Goal: Check status: Check status

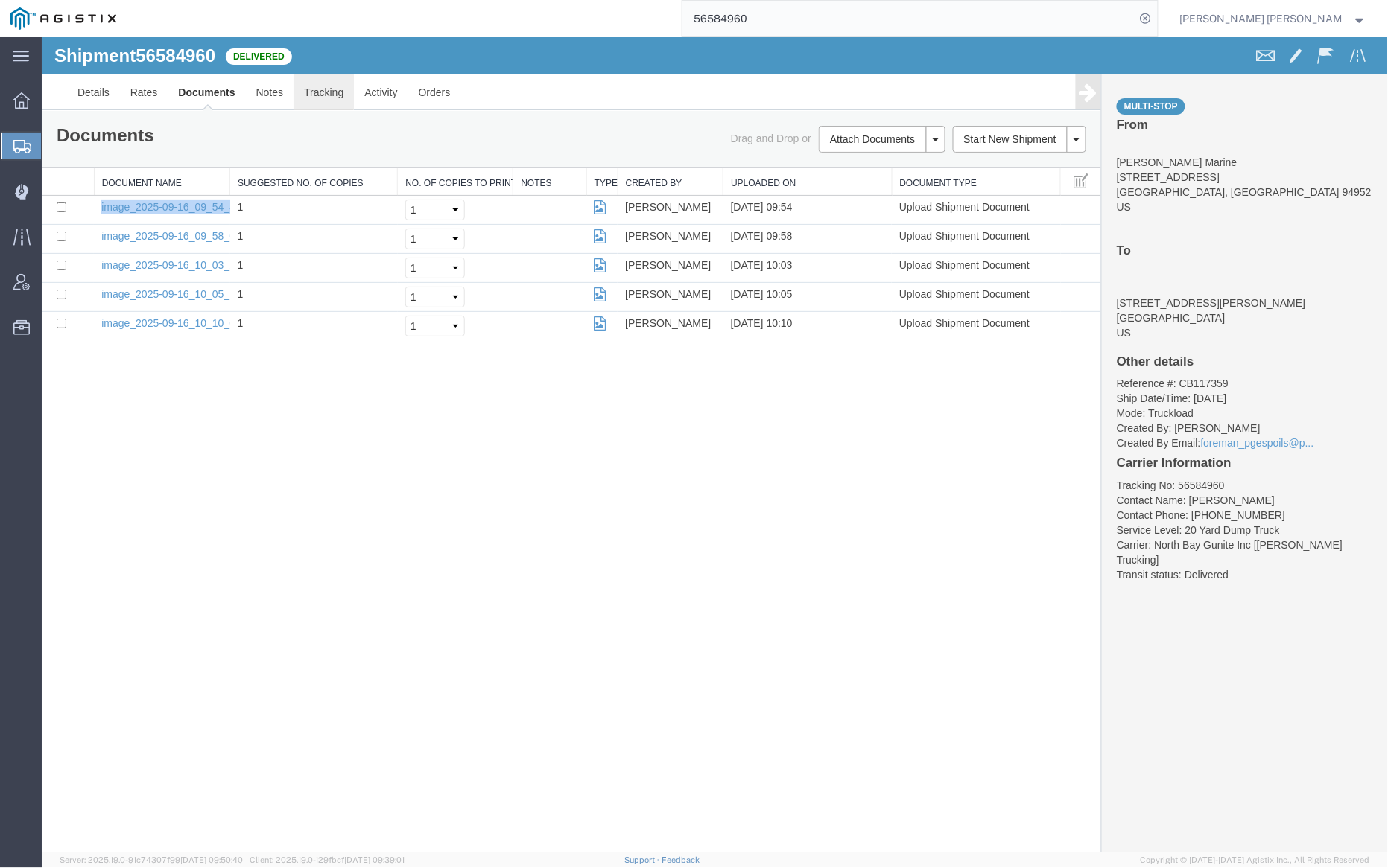
click at [313, 89] on link "Tracking" at bounding box center [323, 92] width 61 height 36
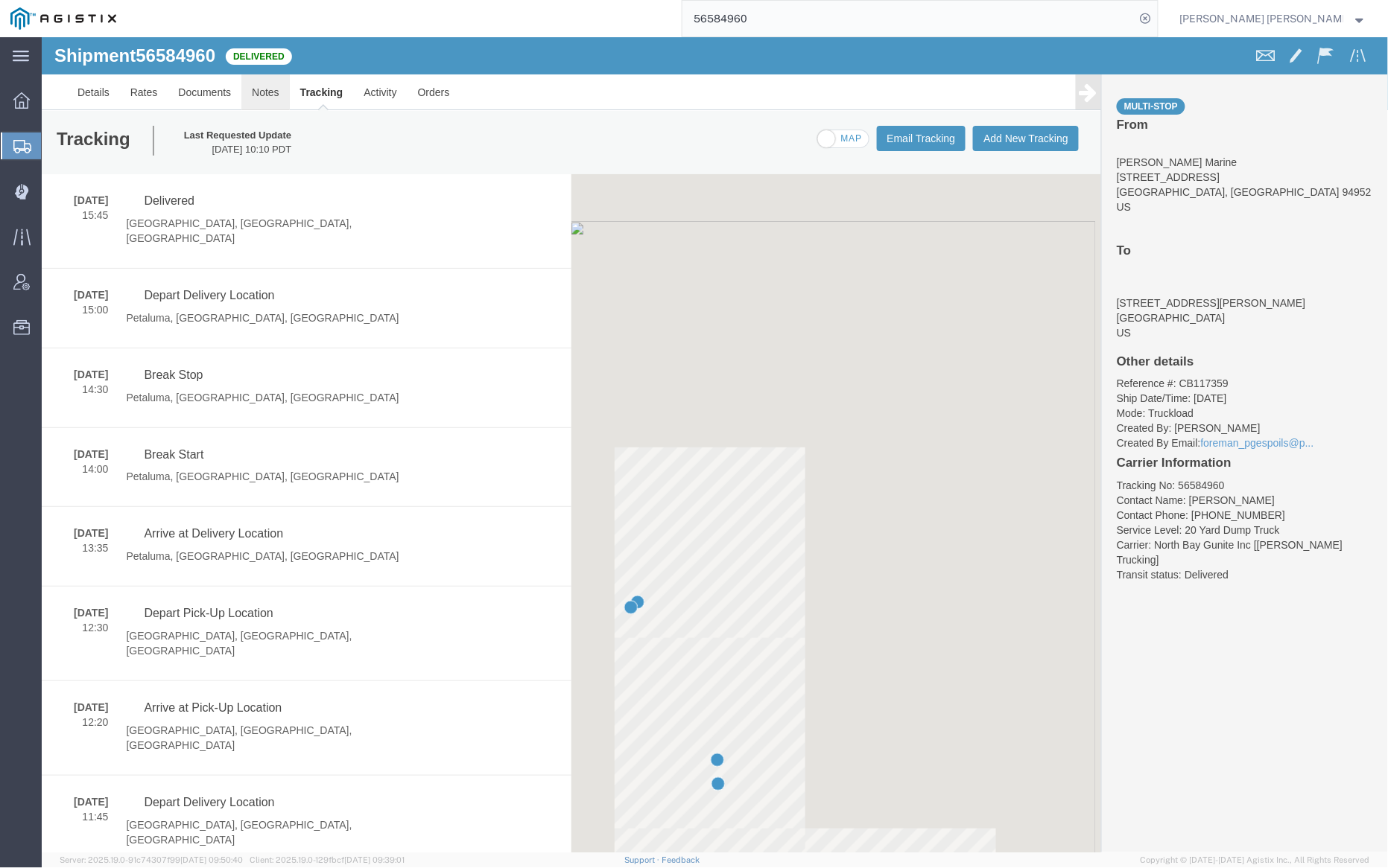
click at [264, 88] on link "Notes" at bounding box center [264, 92] width 49 height 36
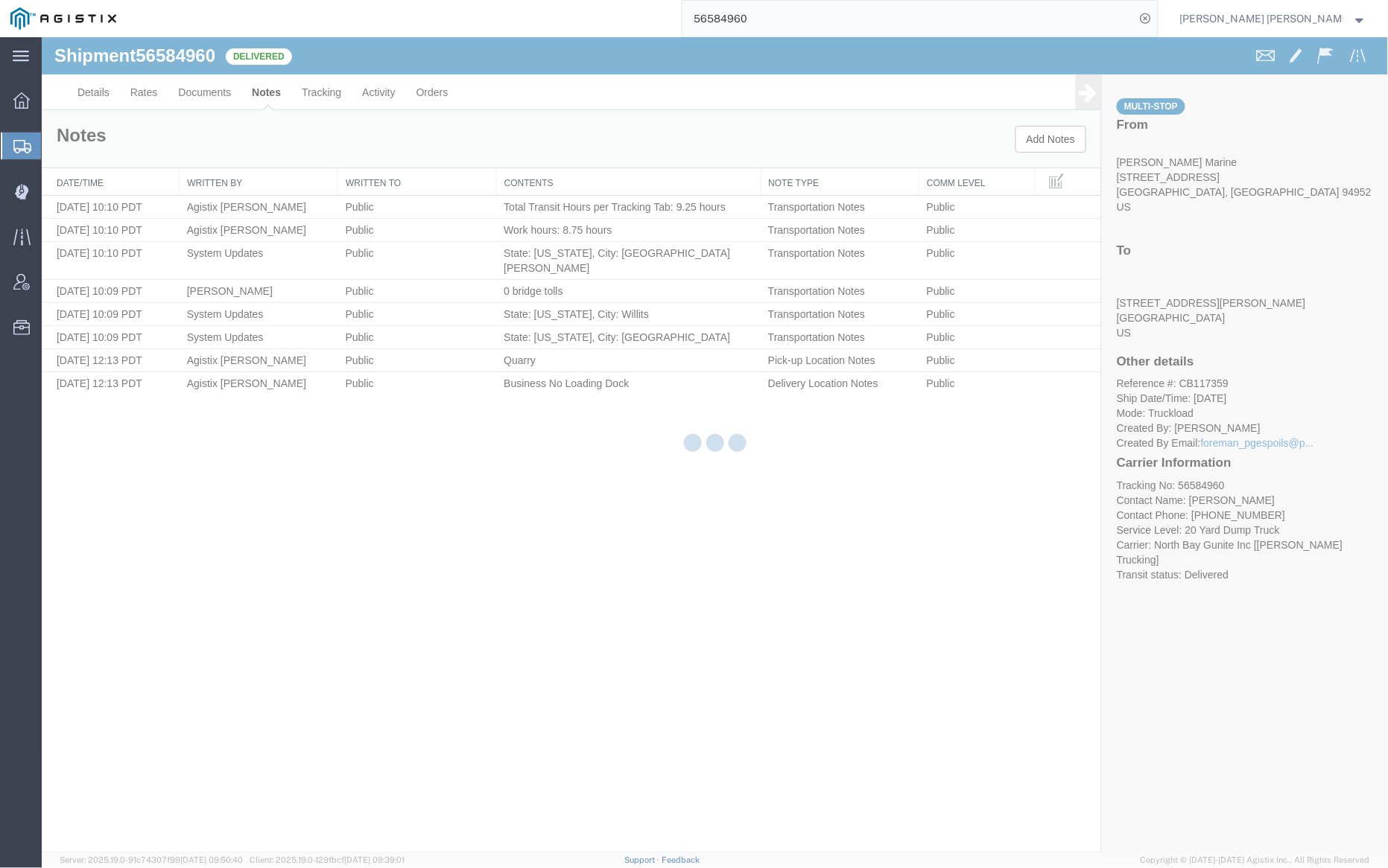
click at [264, 88] on div at bounding box center [715, 445] width 1346 height 816
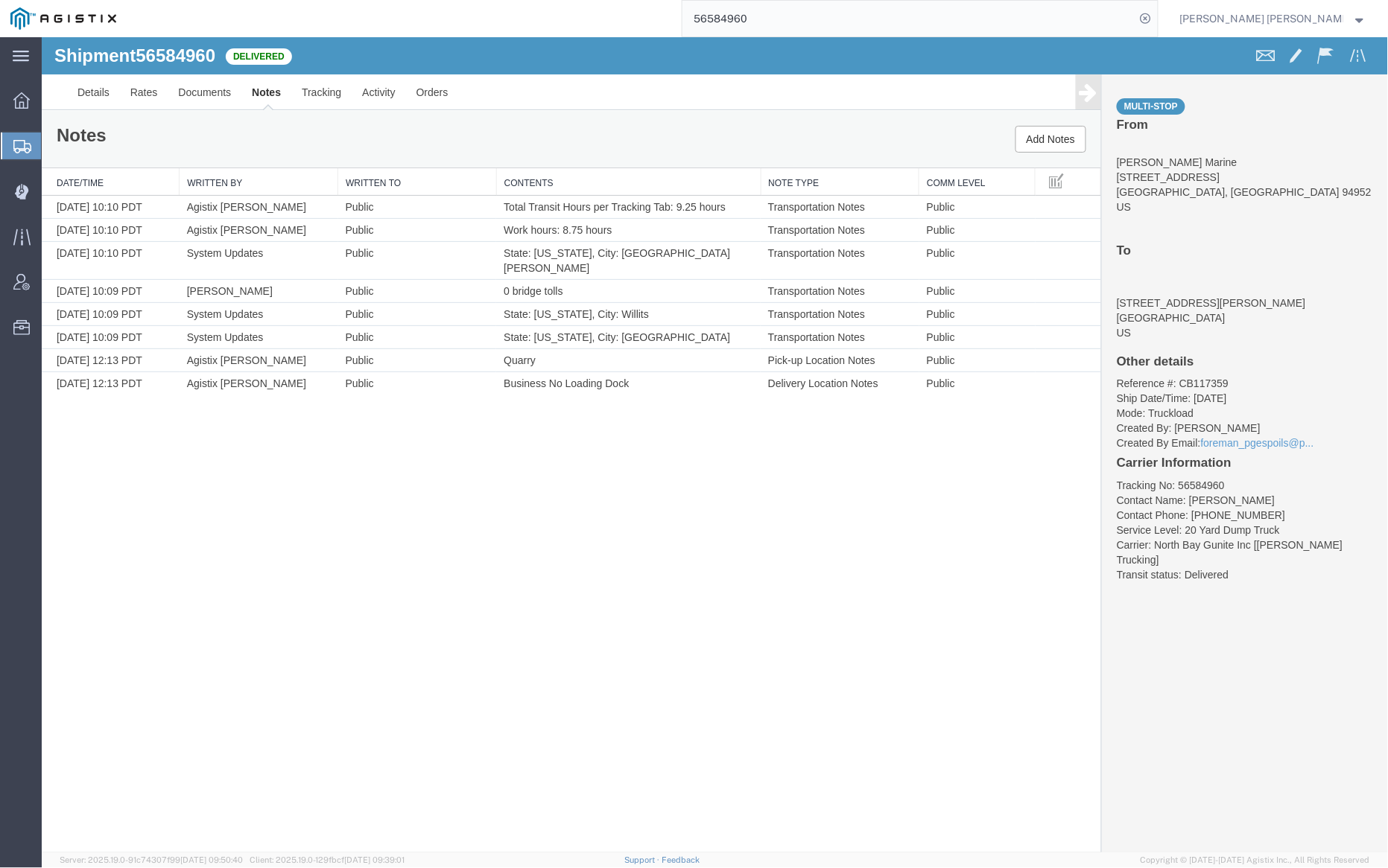
click at [802, 28] on input "56584960" at bounding box center [908, 19] width 453 height 36
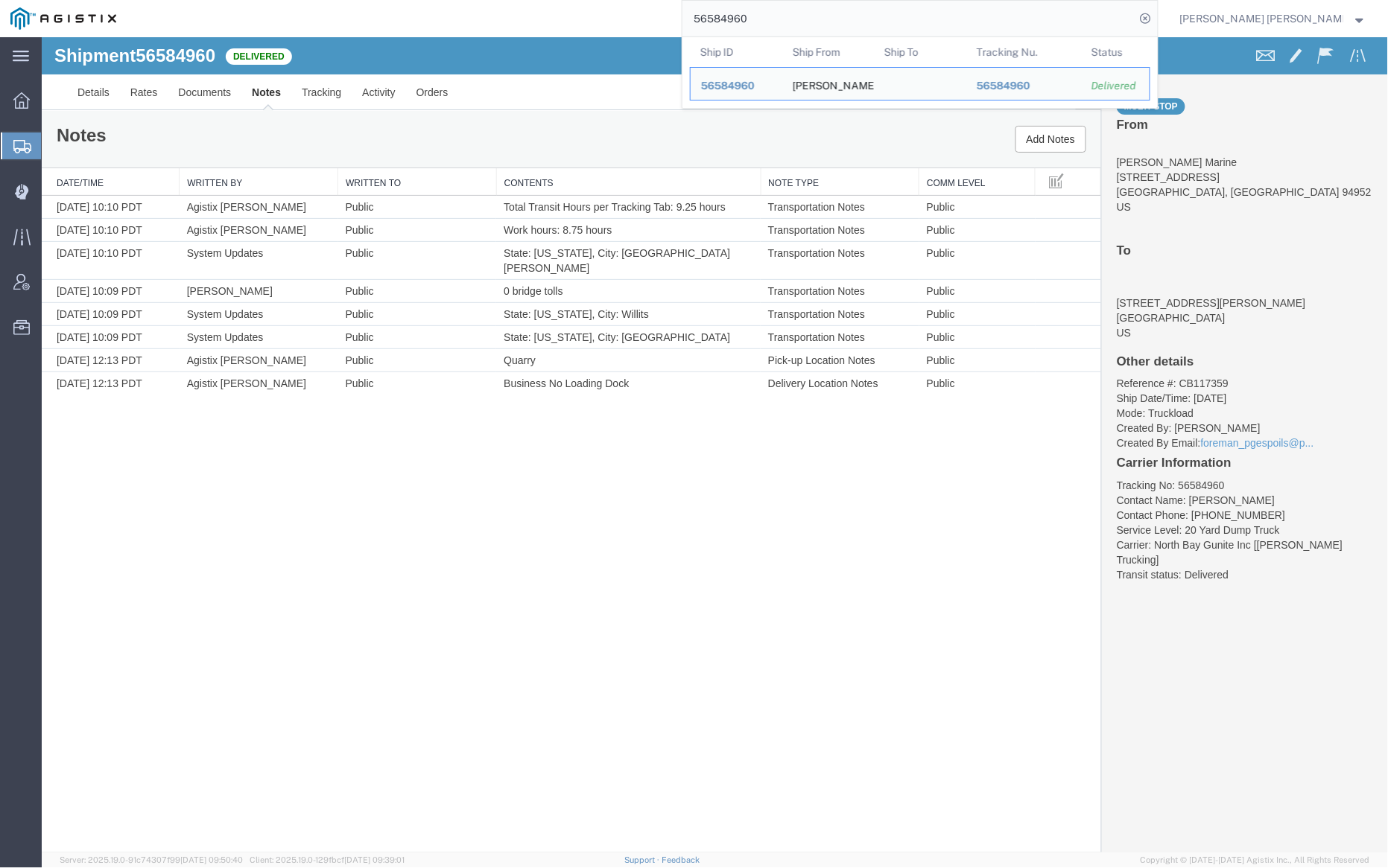
click at [802, 28] on input "56584960" at bounding box center [908, 19] width 453 height 36
paste input "626839"
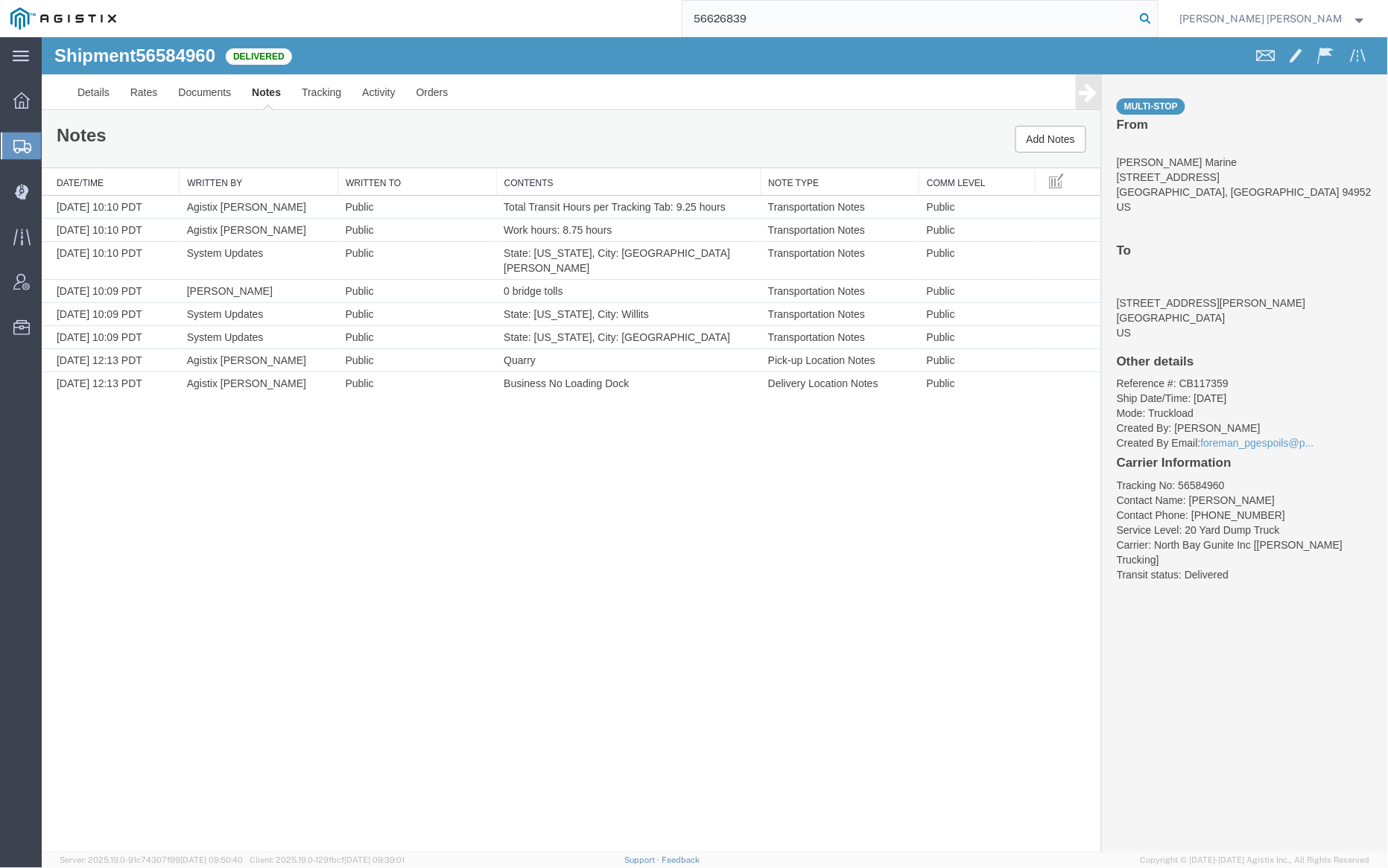
click at [1156, 19] on icon at bounding box center [1146, 19] width 21 height 21
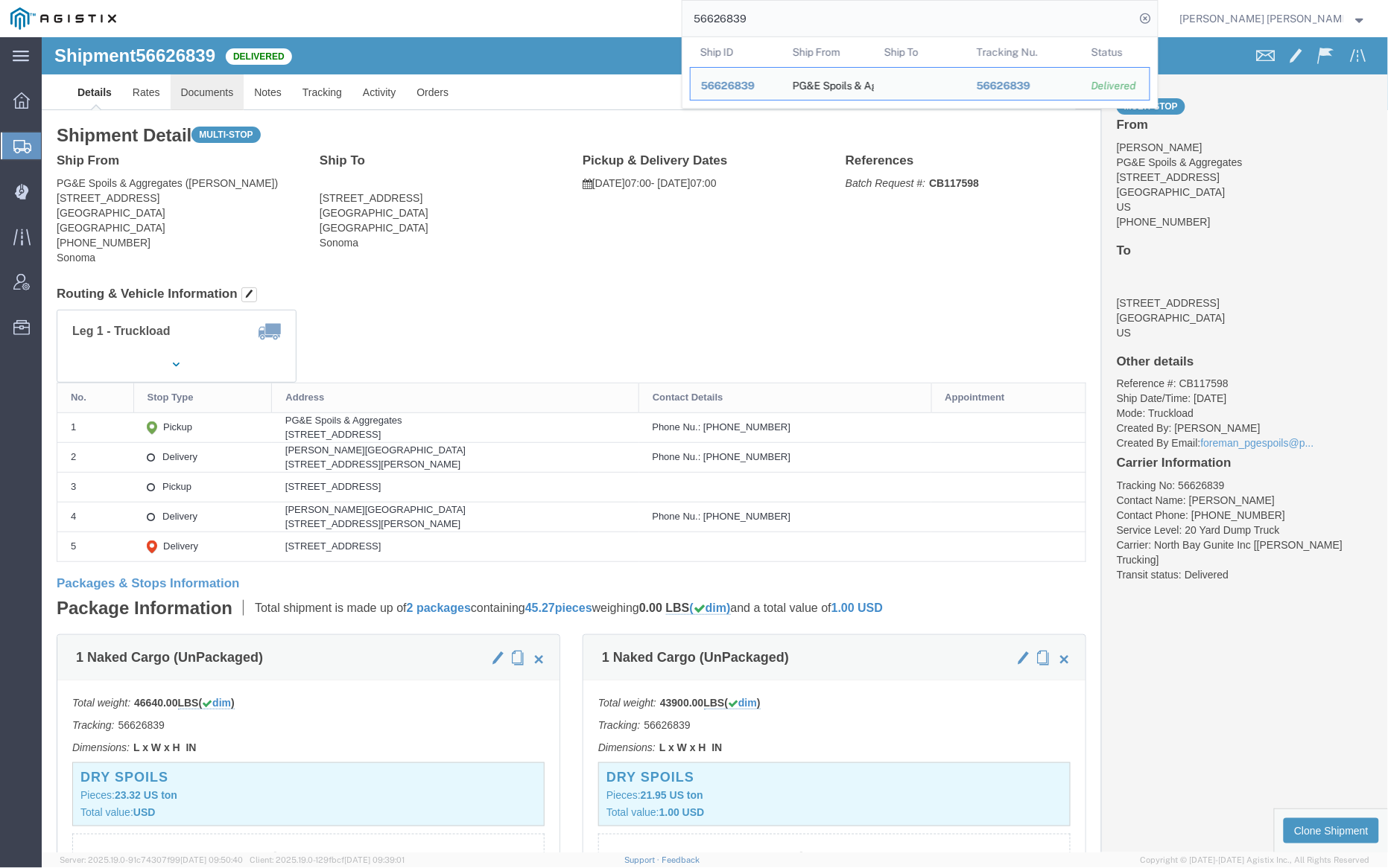
click link "Documents"
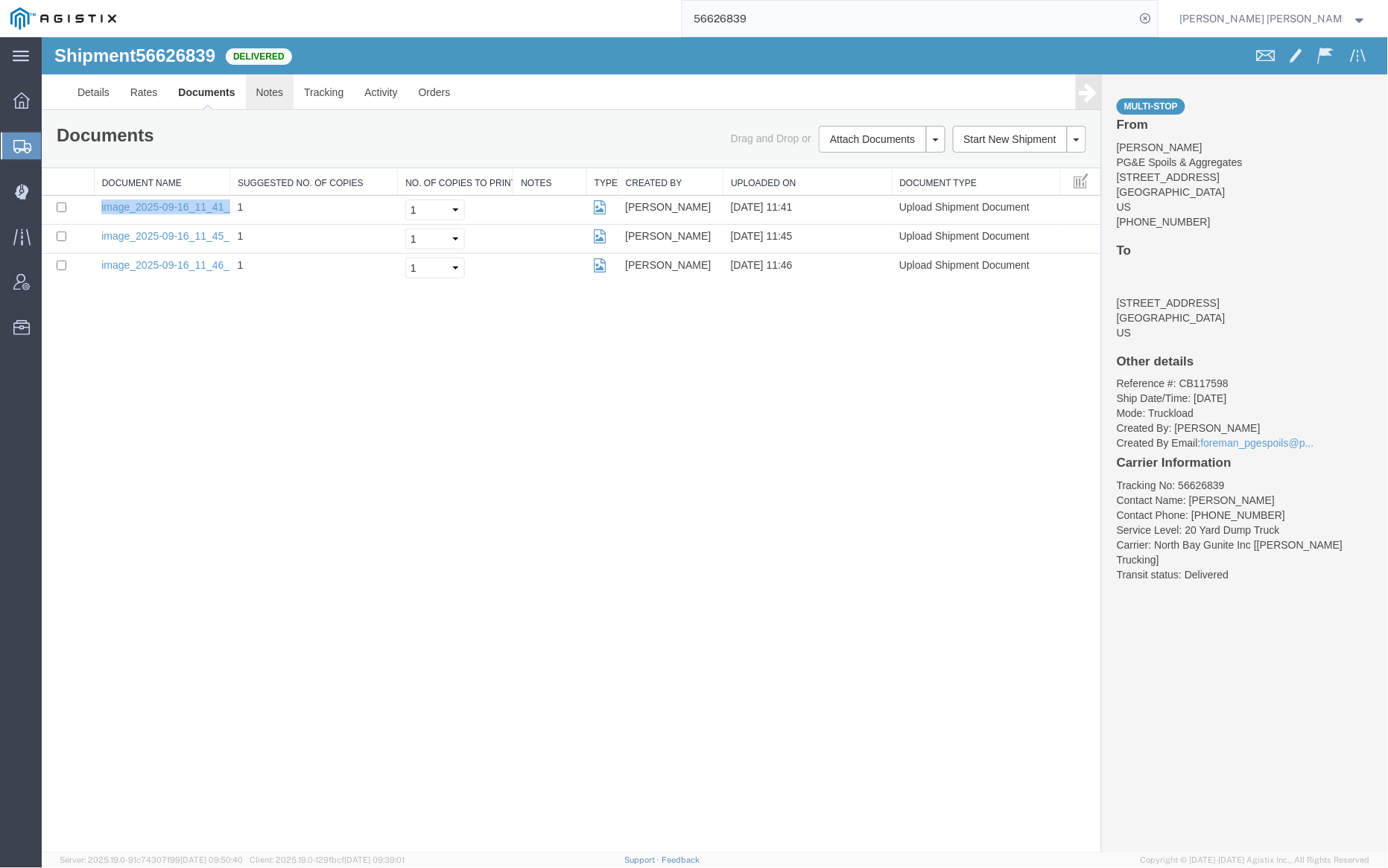
click at [267, 100] on link "Notes" at bounding box center [269, 92] width 49 height 36
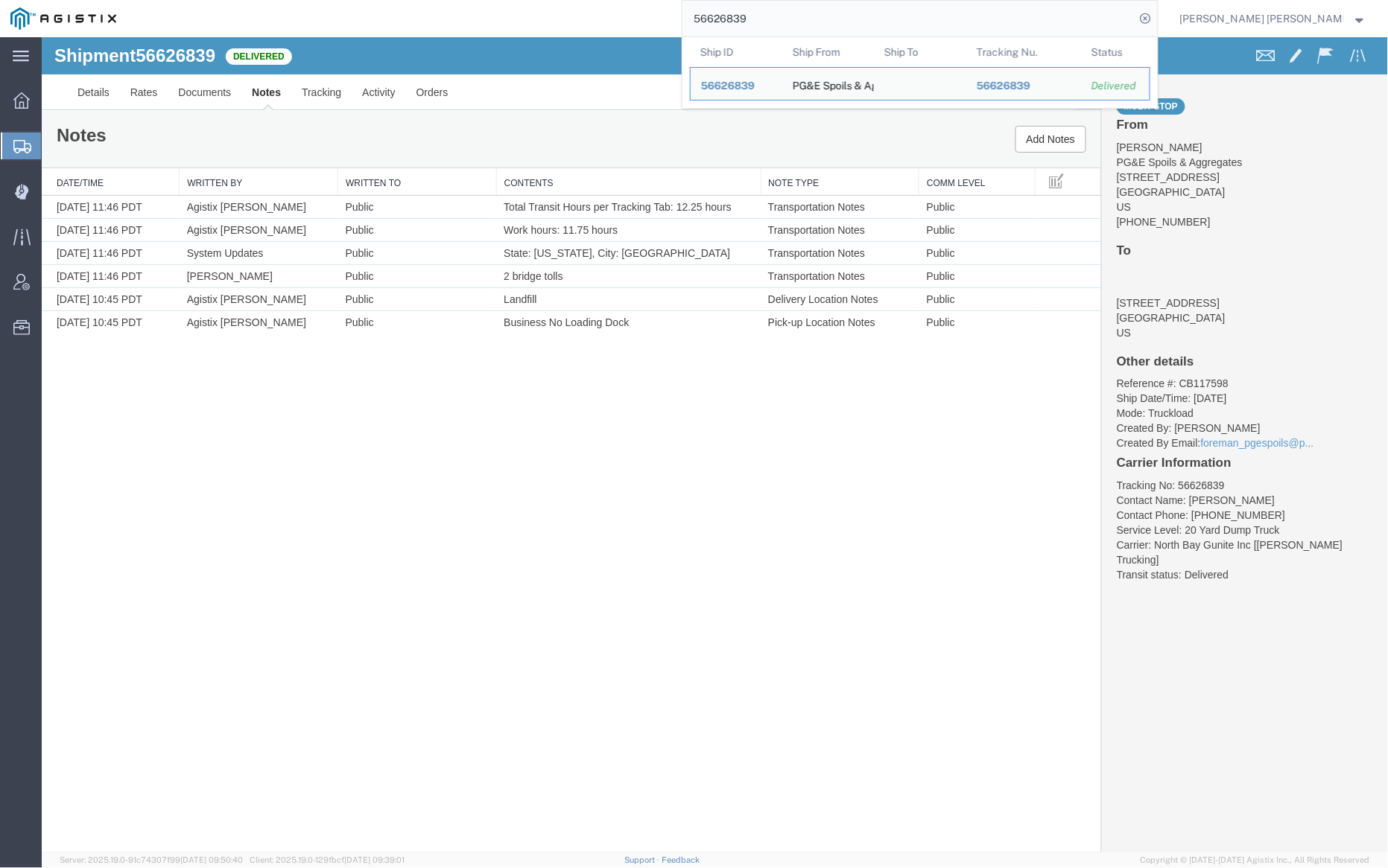
click at [794, 14] on input "56626839" at bounding box center [908, 19] width 453 height 36
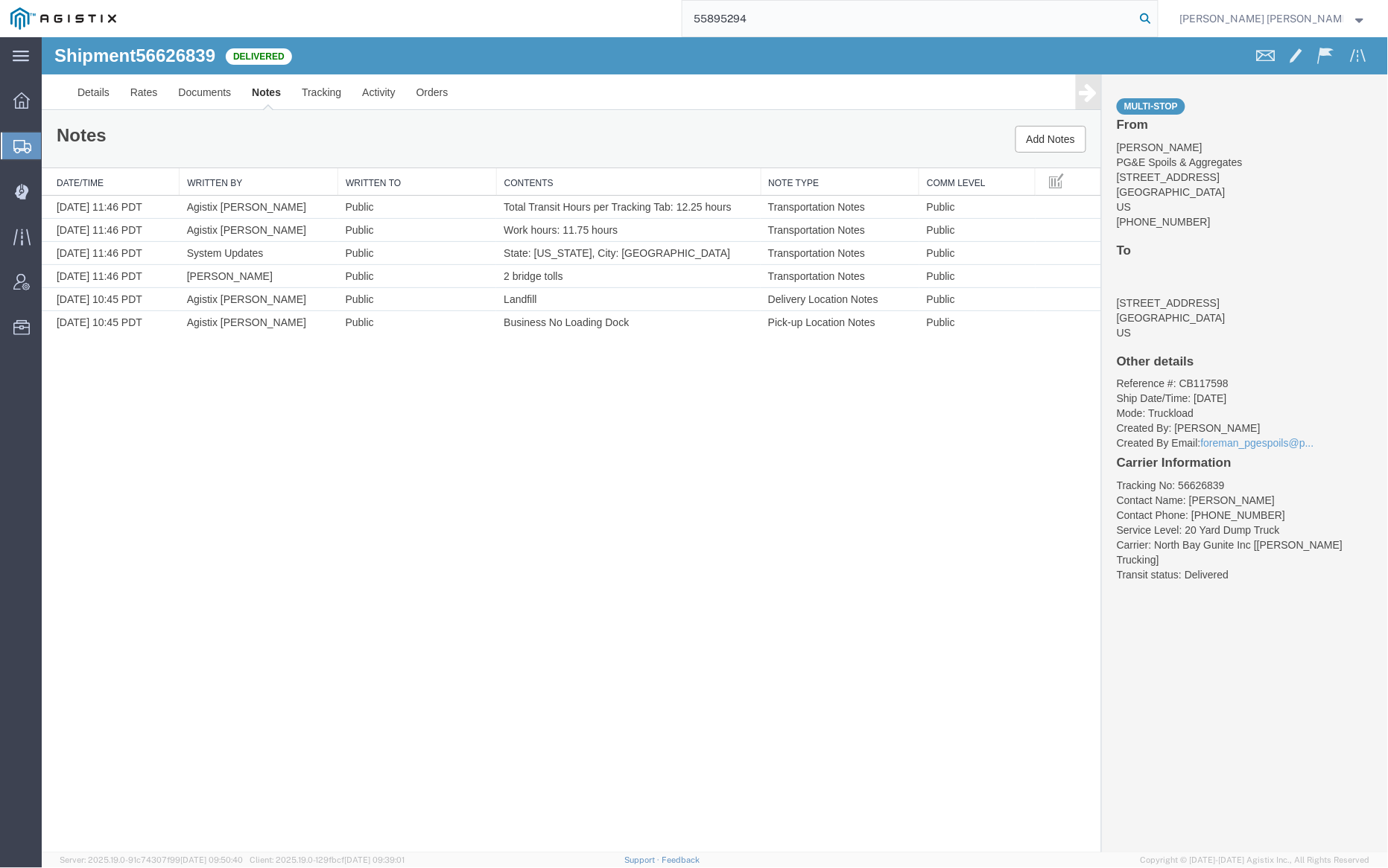
type input "55895294"
click at [1156, 16] on icon at bounding box center [1146, 19] width 21 height 21
